Goal: Information Seeking & Learning: Learn about a topic

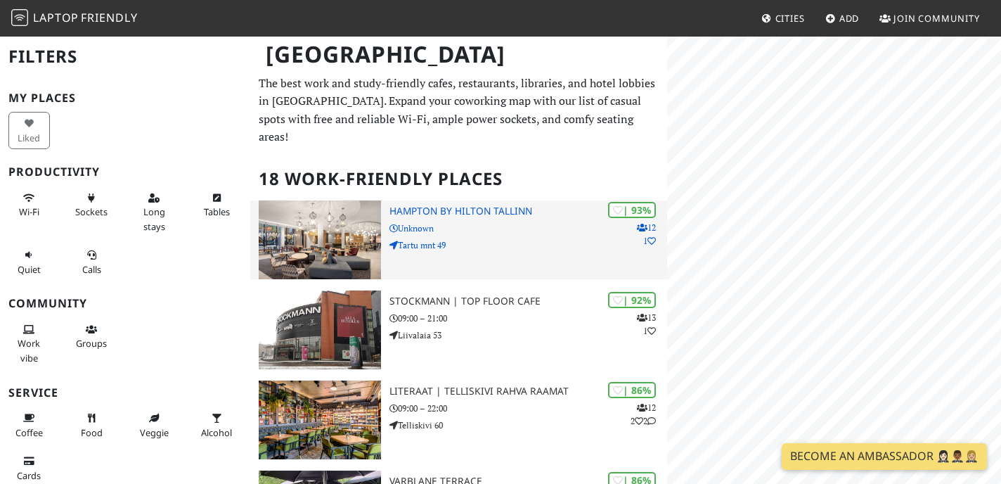
click at [426, 205] on h3 "Hampton by Hilton Tallinn" at bounding box center [529, 211] width 278 height 12
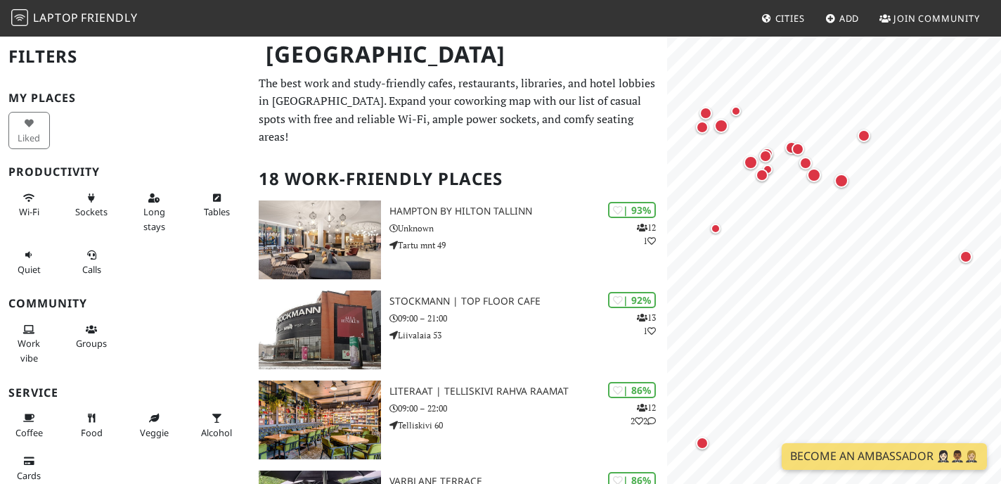
scroll to position [49, 0]
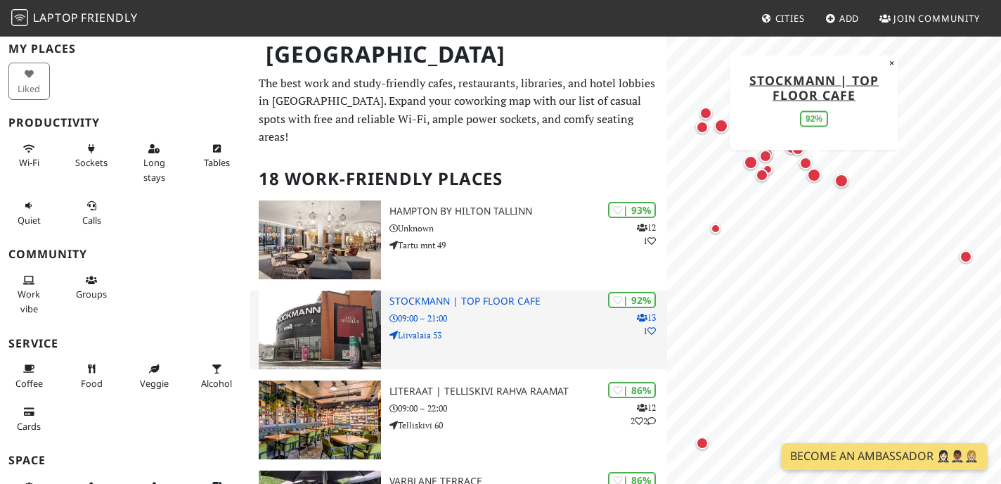
click at [284, 307] on img at bounding box center [320, 329] width 122 height 79
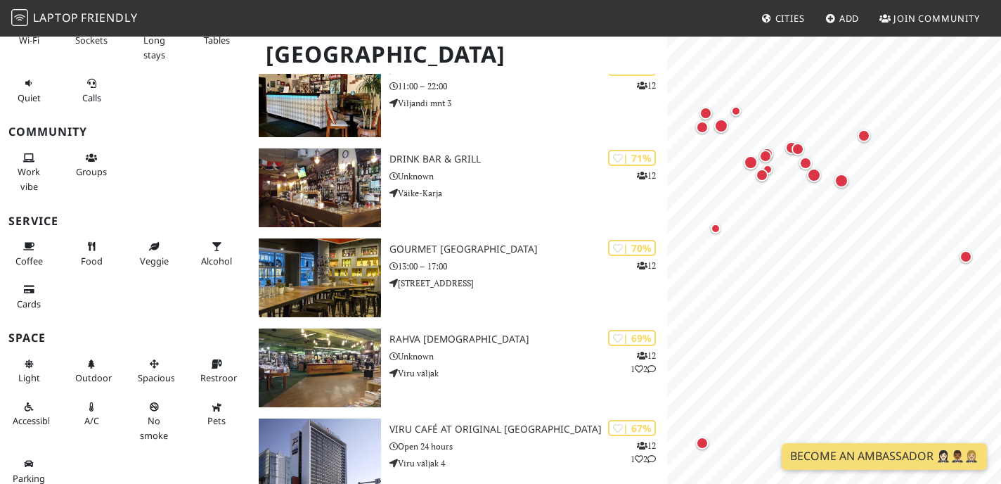
scroll to position [811, 0]
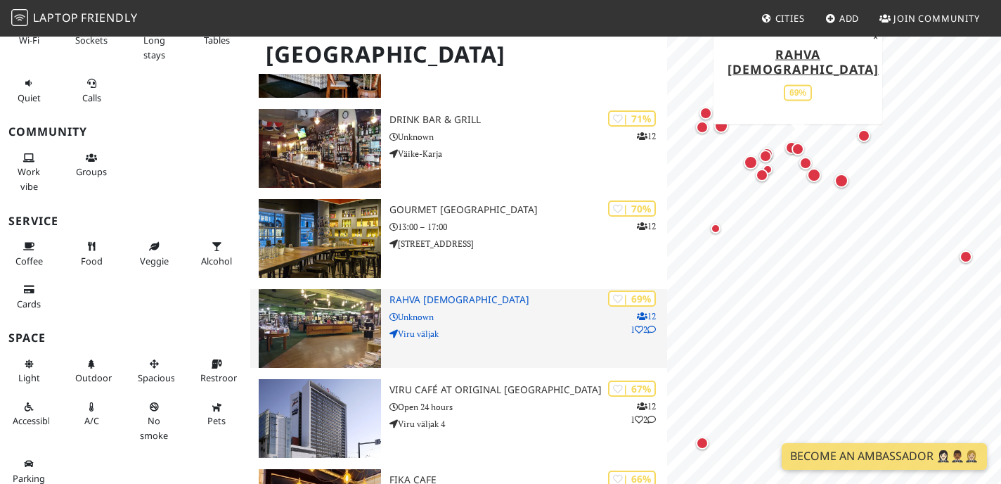
click at [337, 297] on img at bounding box center [320, 328] width 122 height 79
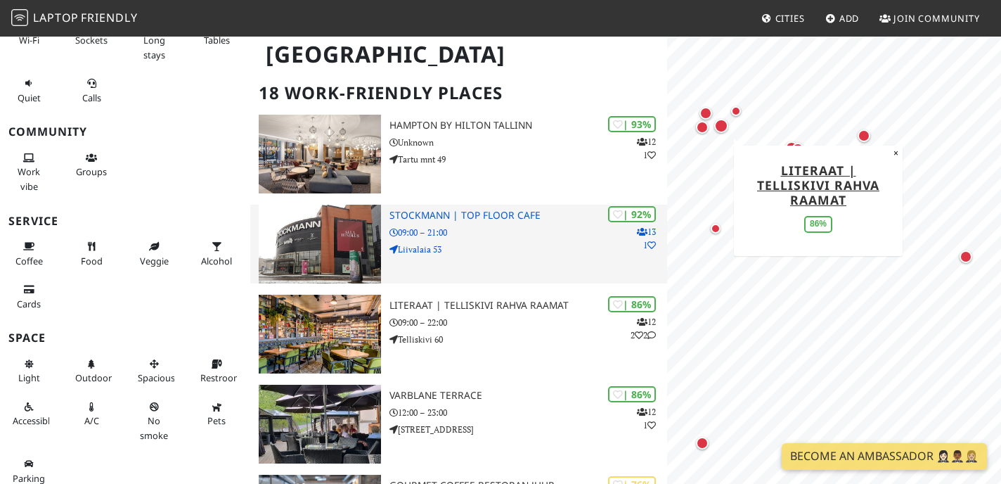
scroll to position [78, 0]
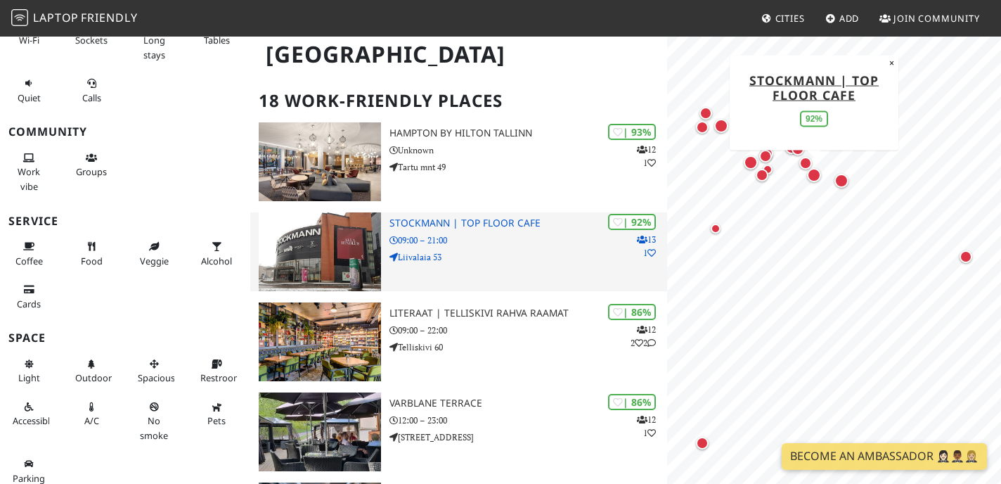
click at [304, 246] on img at bounding box center [320, 251] width 122 height 79
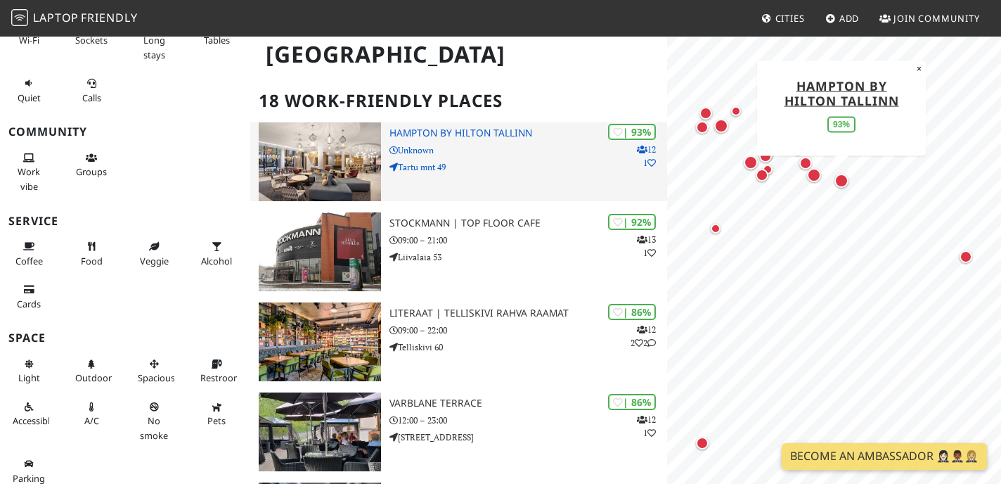
click at [306, 122] on img at bounding box center [320, 161] width 122 height 79
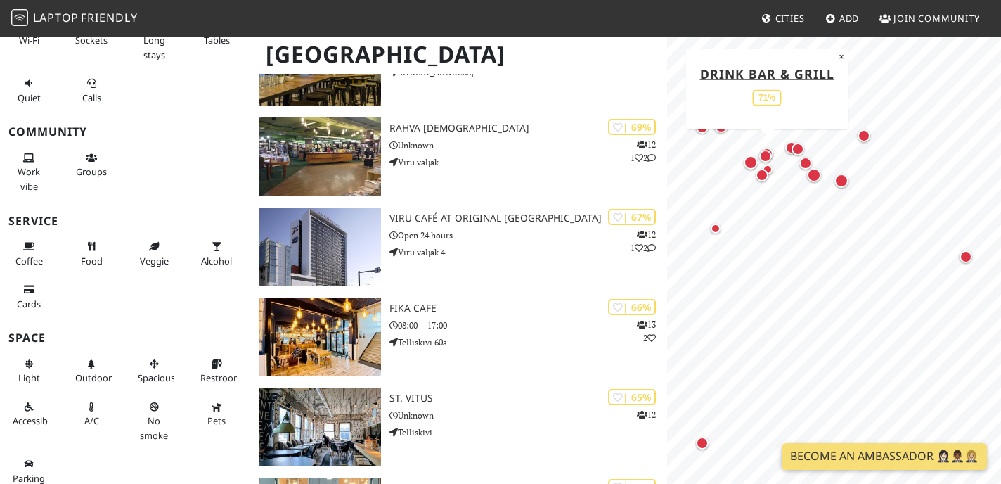
scroll to position [991, 0]
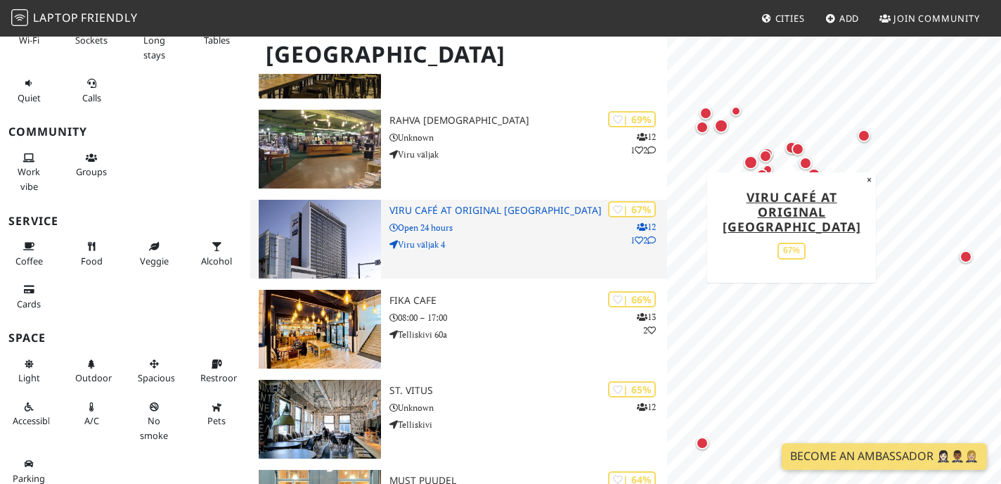
click at [295, 212] on img at bounding box center [320, 239] width 122 height 79
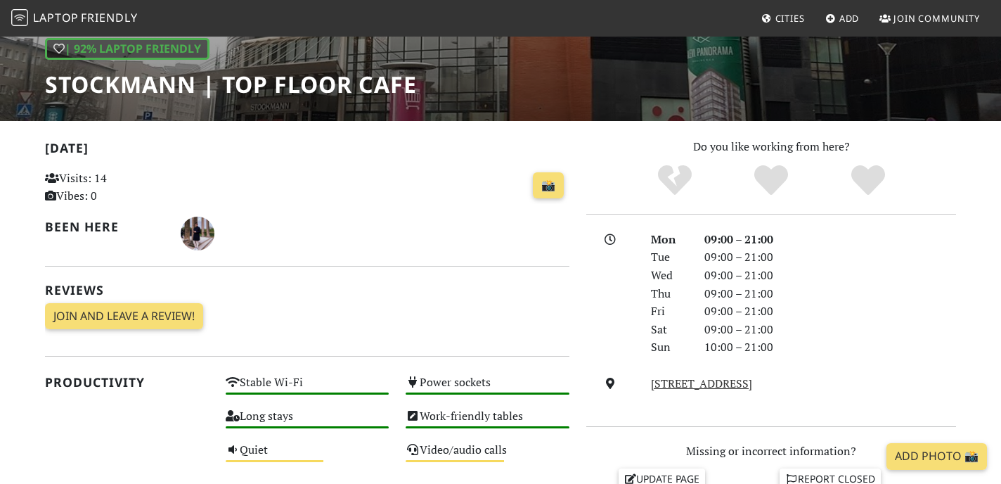
scroll to position [209, 0]
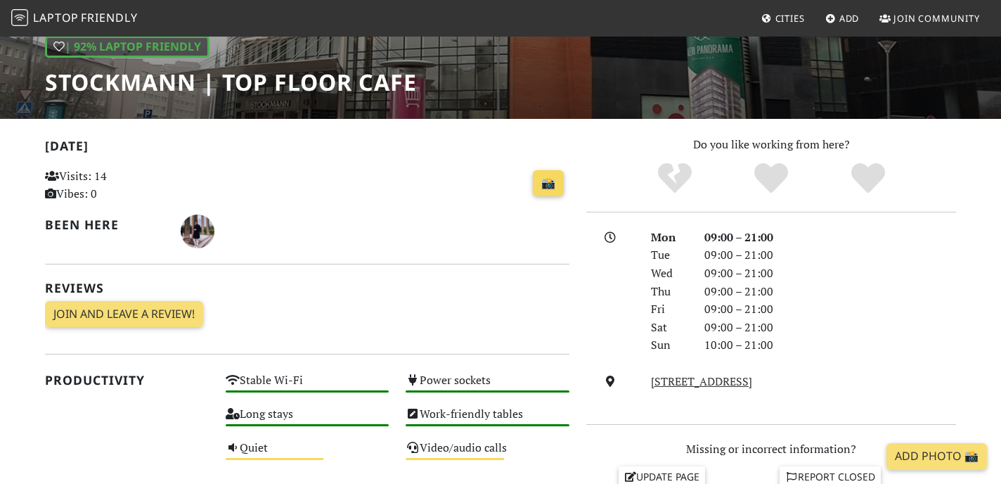
click at [553, 183] on link "📸" at bounding box center [548, 183] width 31 height 27
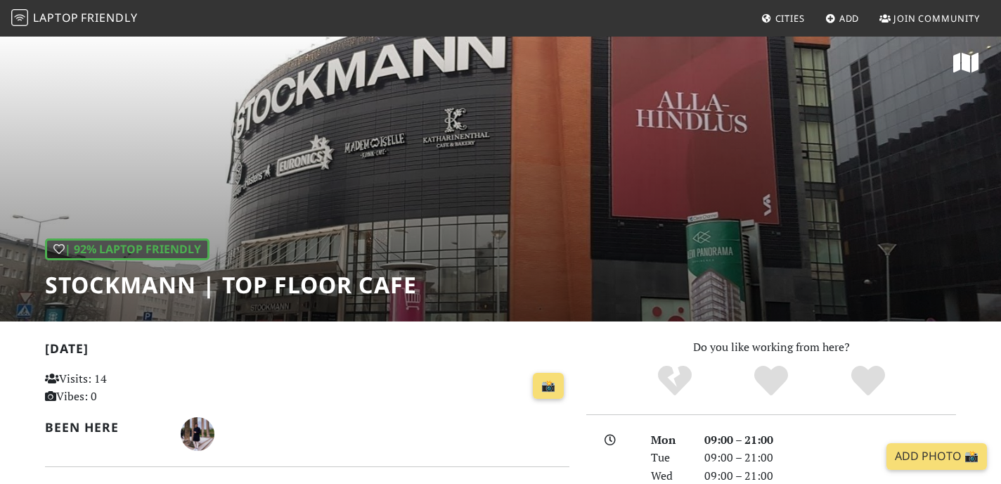
scroll to position [4, 0]
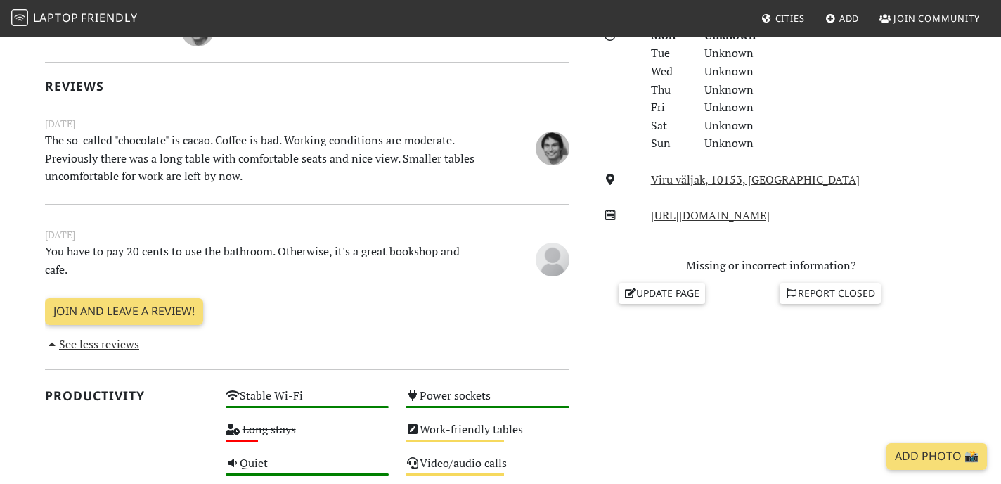
scroll to position [411, 0]
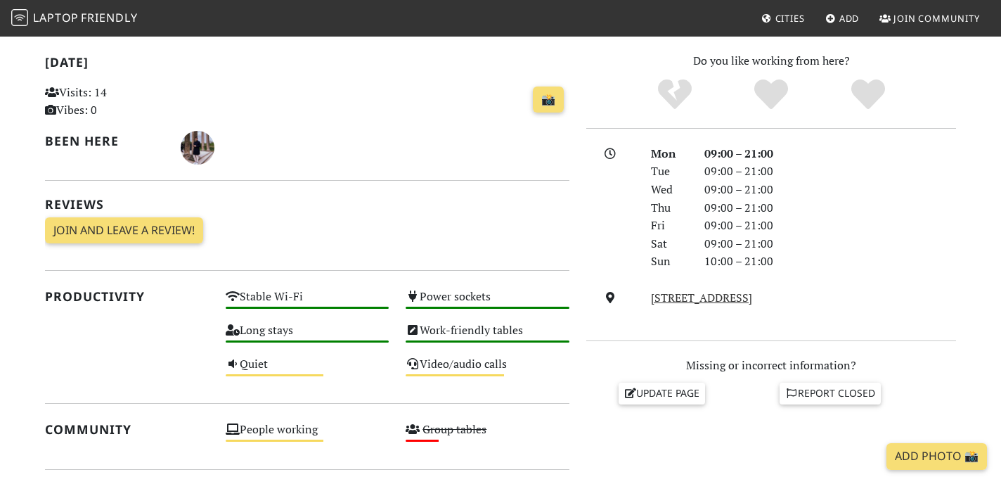
scroll to position [290, 0]
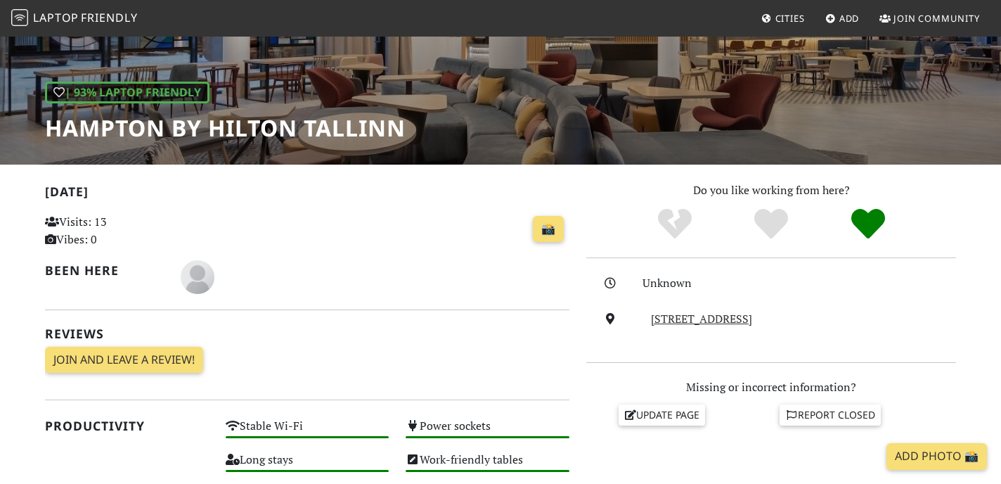
scroll to position [271, 0]
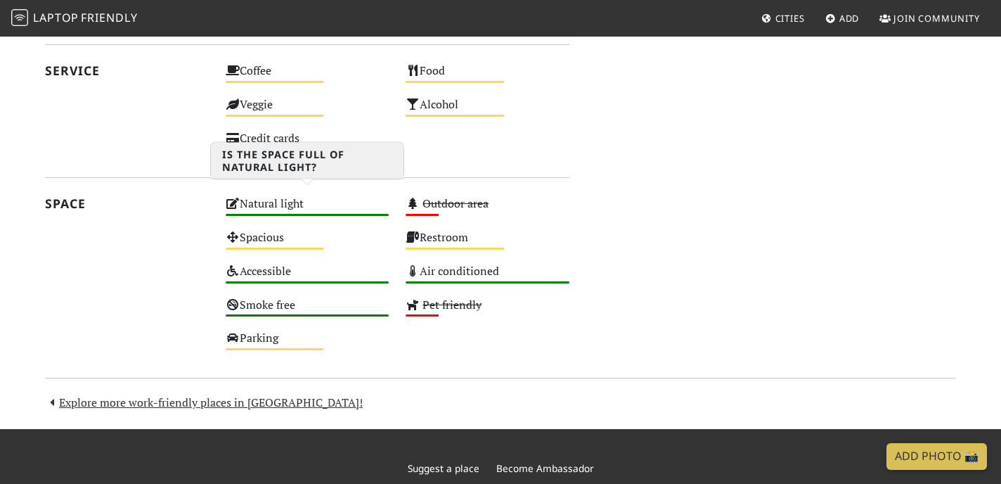
scroll to position [946, 0]
